Goal: Information Seeking & Learning: Learn about a topic

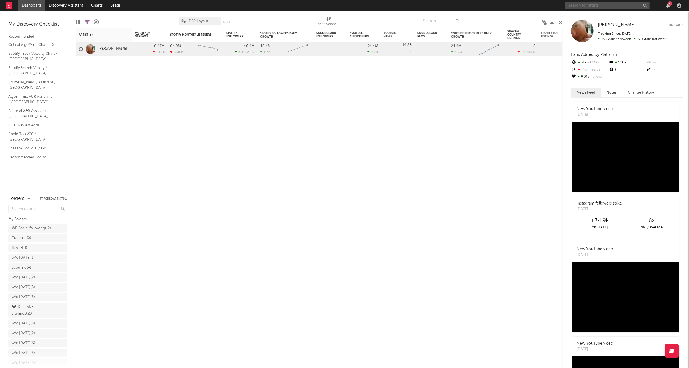
click at [601, 3] on input "text" at bounding box center [608, 5] width 84 height 7
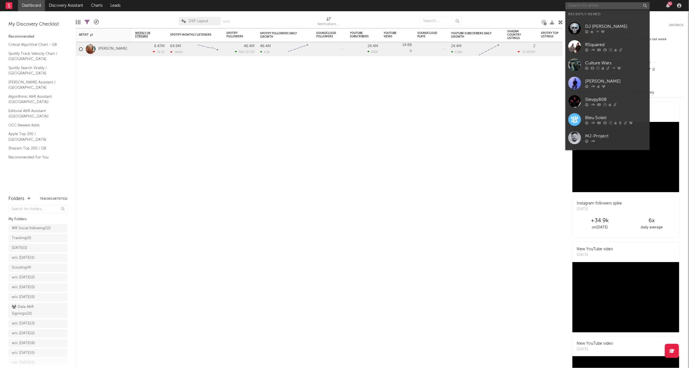
click at [597, 7] on input "text" at bounding box center [608, 5] width 84 height 7
click at [597, 6] on input "text" at bounding box center [608, 5] width 84 height 7
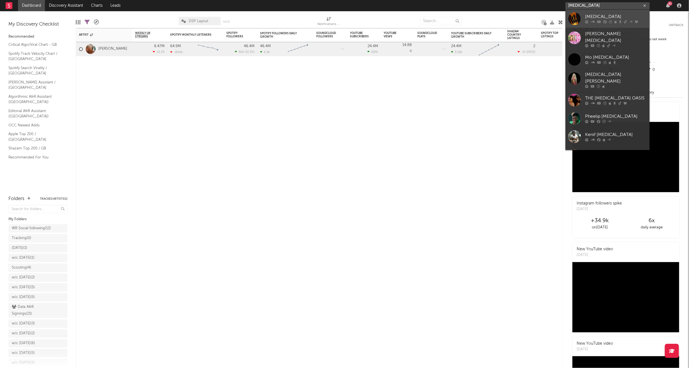
type input "[MEDICAL_DATA]"
click at [597, 17] on div "[MEDICAL_DATA]" at bounding box center [616, 16] width 62 height 7
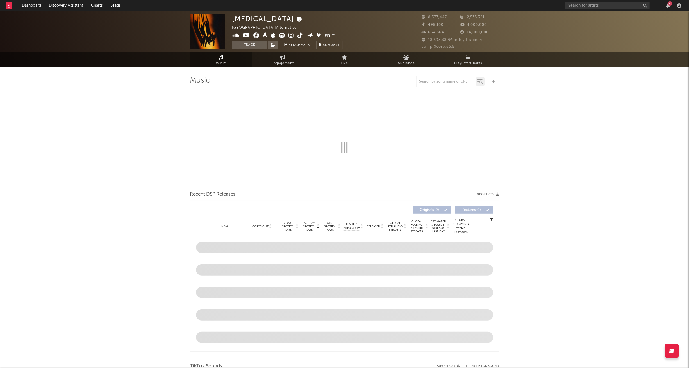
select select "6m"
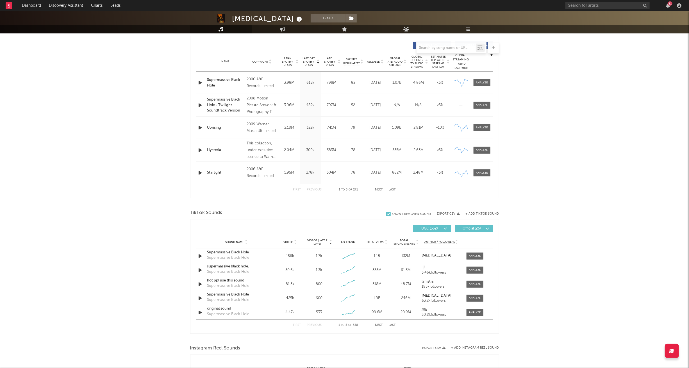
scroll to position [209, 0]
click at [437, 46] on input "text" at bounding box center [446, 48] width 59 height 4
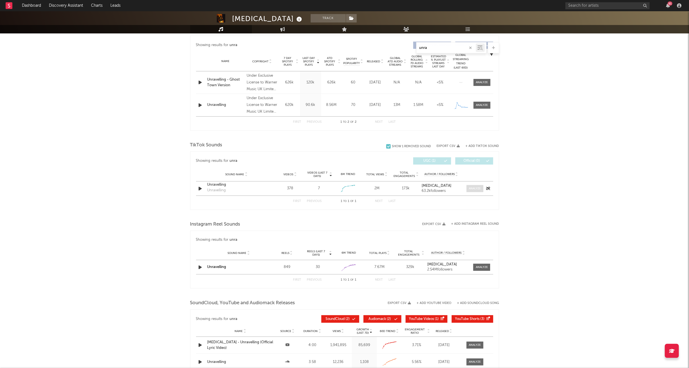
type input "unra"
click at [481, 187] on div at bounding box center [475, 189] width 12 height 4
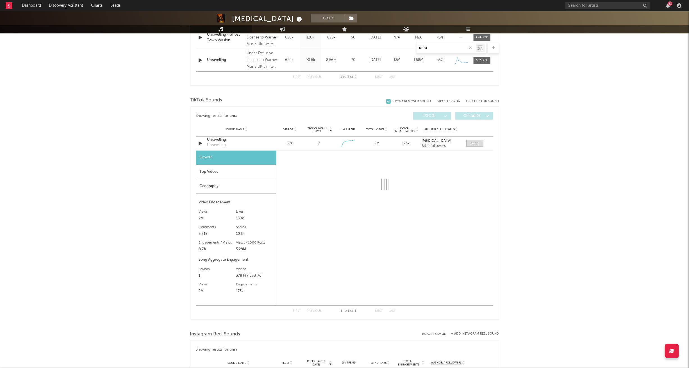
scroll to position [255, 0]
select select "1w"
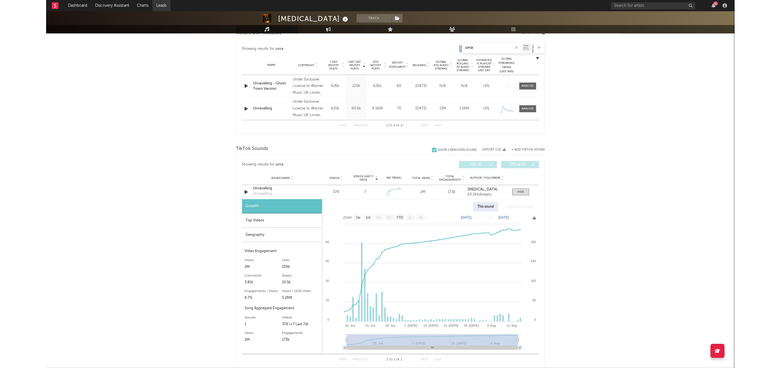
scroll to position [172, 0]
